Goal: Information Seeking & Learning: Learn about a topic

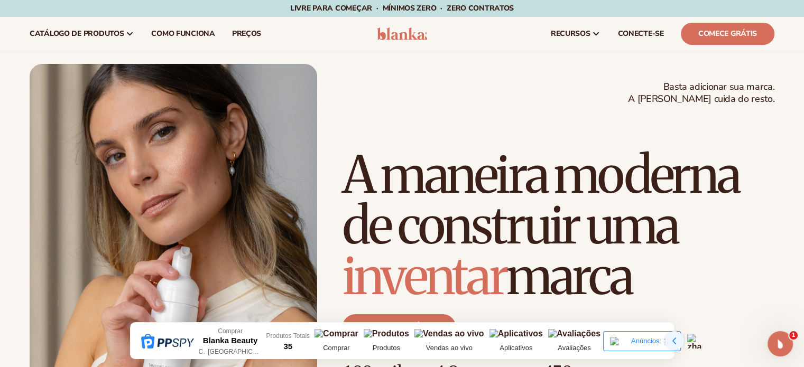
click at [674, 340] on icon at bounding box center [674, 341] width 4 height 7
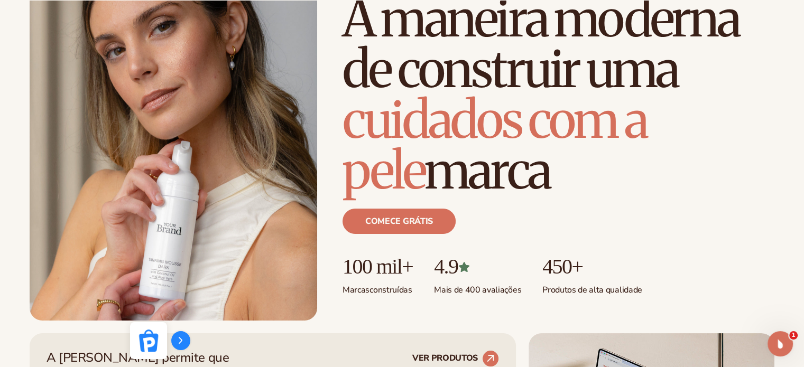
scroll to position [370, 0]
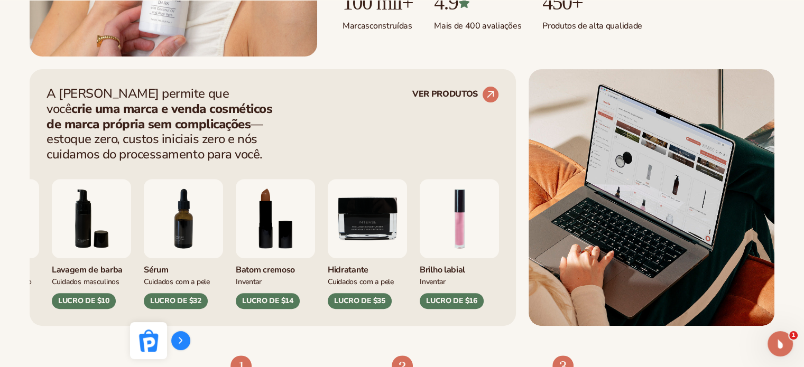
click at [328, 214] on img "9/9" at bounding box center [367, 218] width 79 height 79
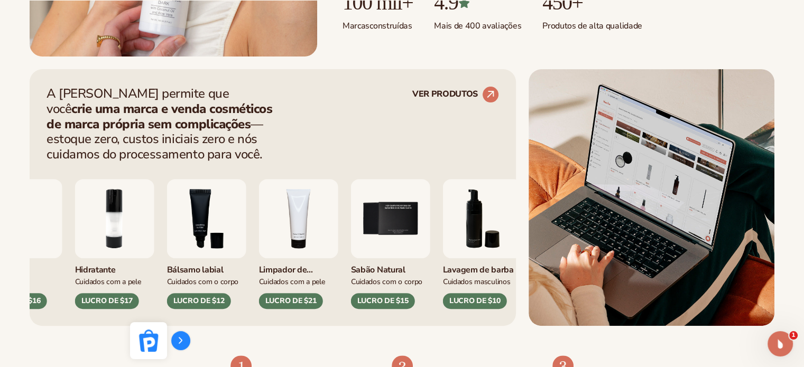
click at [146, 215] on div "Sérum Cuidados com a pele LUCRO DE $32 Batom cremoso Inventar Inventar" at bounding box center [273, 235] width 453 height 147
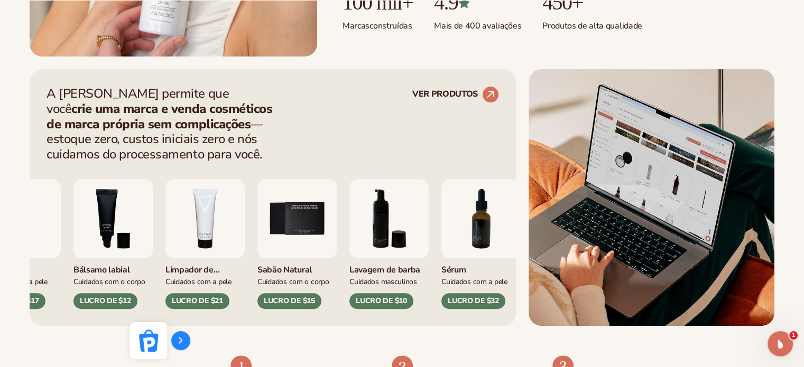
click at [257, 215] on img "5 / 9" at bounding box center [296, 218] width 79 height 79
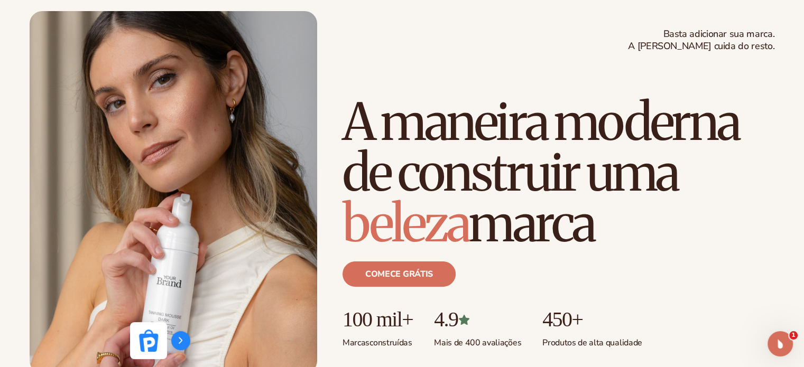
scroll to position [106, 0]
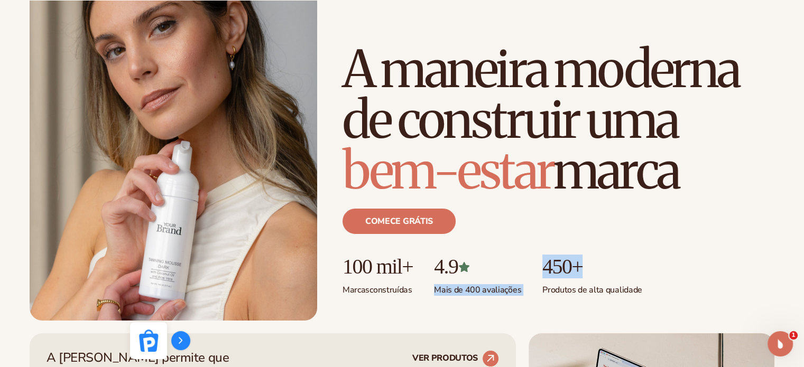
drag, startPoint x: 582, startPoint y: 270, endPoint x: 536, endPoint y: 270, distance: 46.0
click at [536, 270] on ul "100 mil+ Marcas construídas 4.9 Mais de 400 avaliações 450+ Produtos de alta qu…" at bounding box center [559, 275] width 432 height 41
click at [565, 271] on font "450+" at bounding box center [562, 267] width 40 height 24
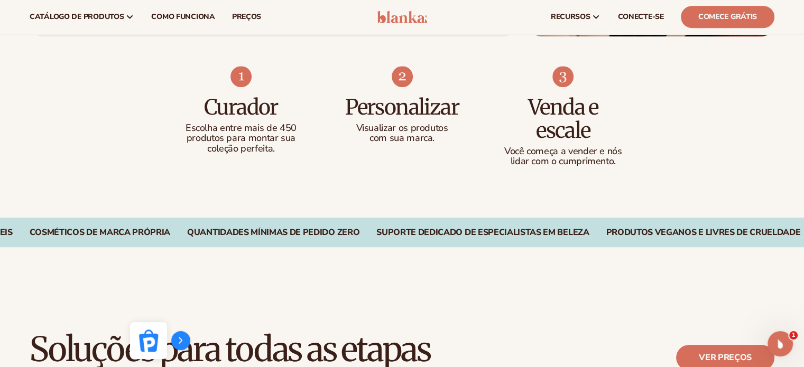
scroll to position [634, 0]
